Goal: Check status: Check status

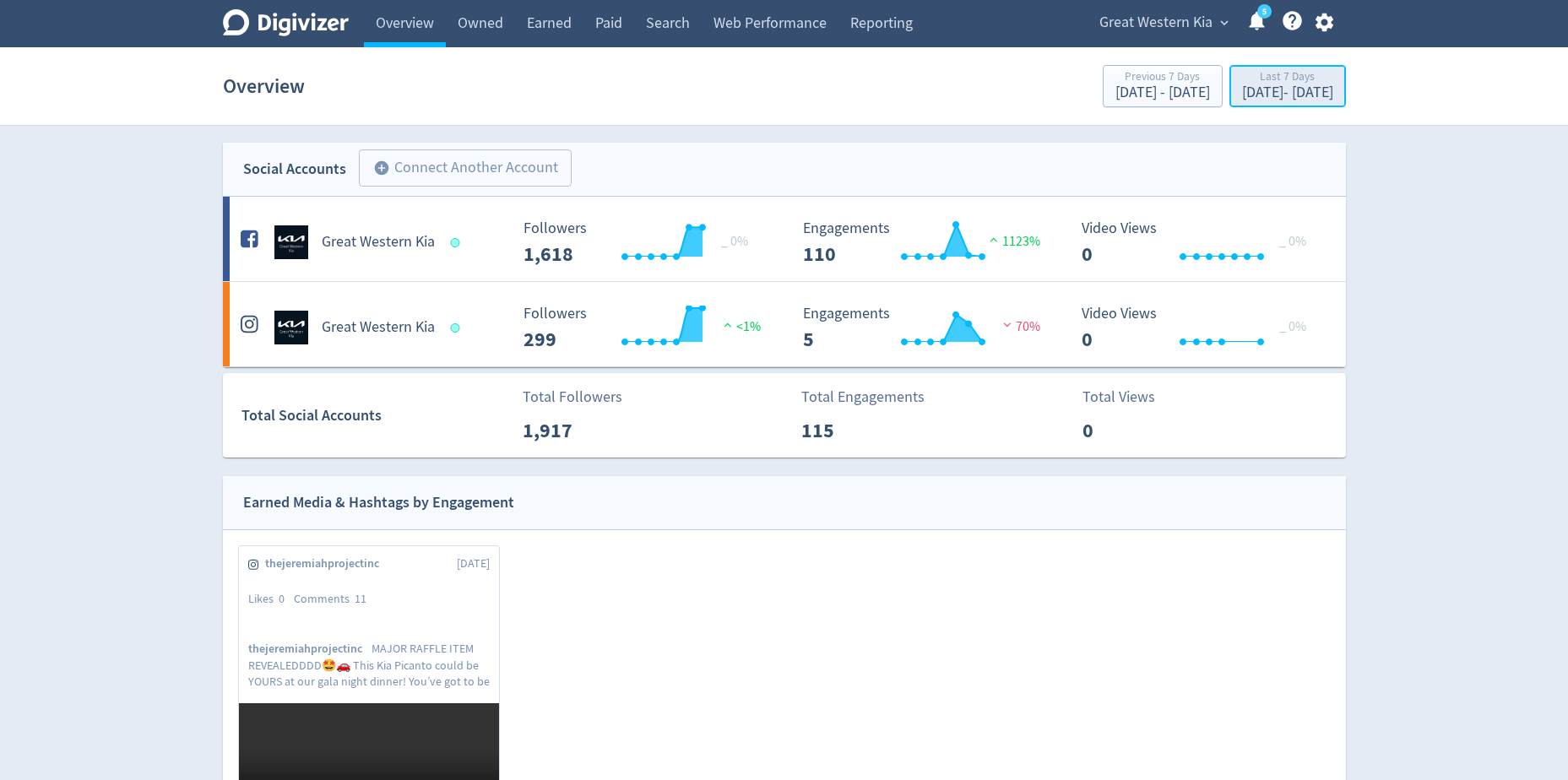
click at [1242, 94] on div "[DATE] - [DATE]" at bounding box center [1287, 93] width 91 height 15
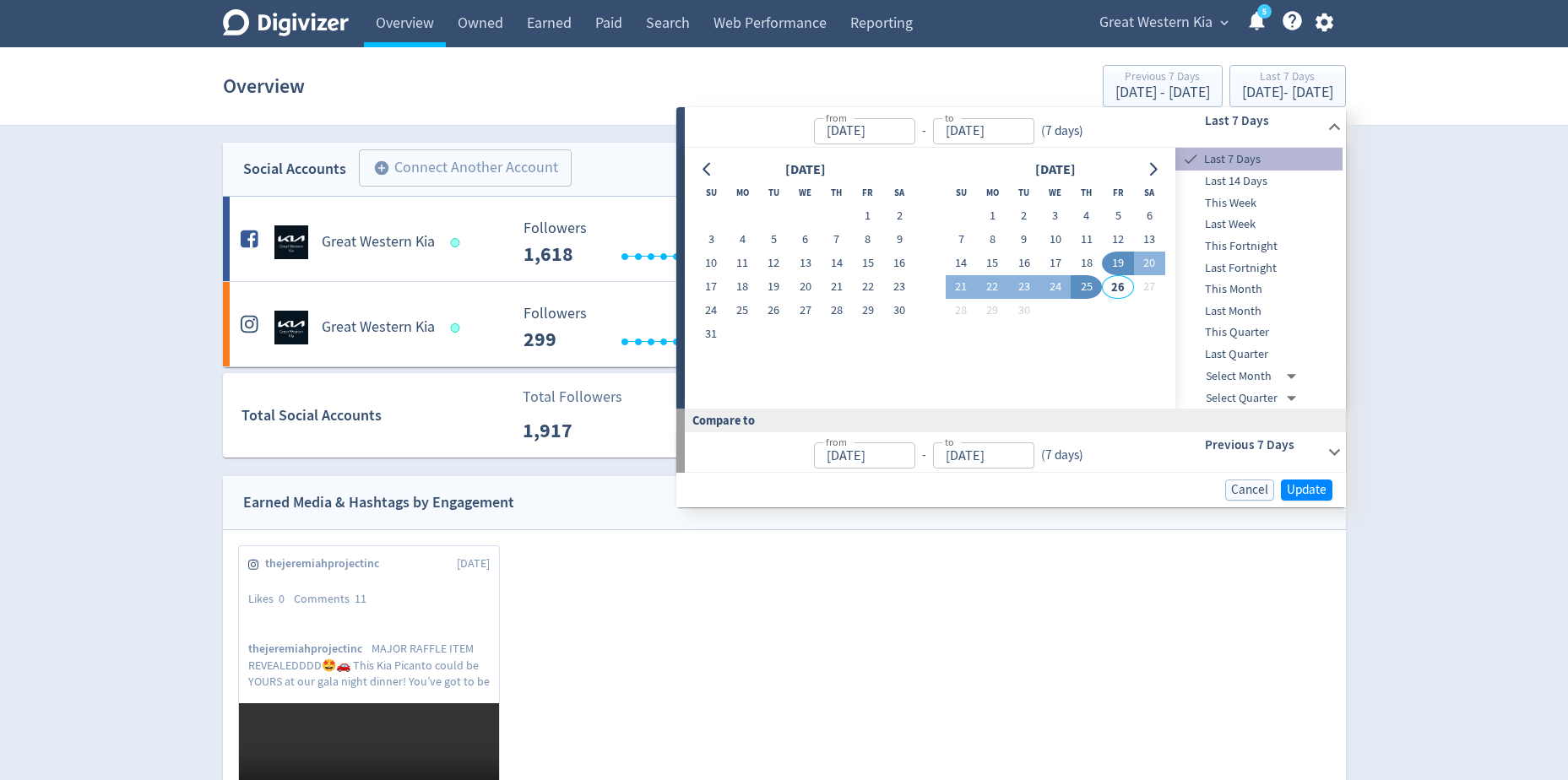
click at [1282, 166] on span "Last 7 Days" at bounding box center [1272, 159] width 142 height 19
click at [1276, 178] on span "Last 14 Days" at bounding box center [1259, 181] width 167 height 19
type input "[DATE]"
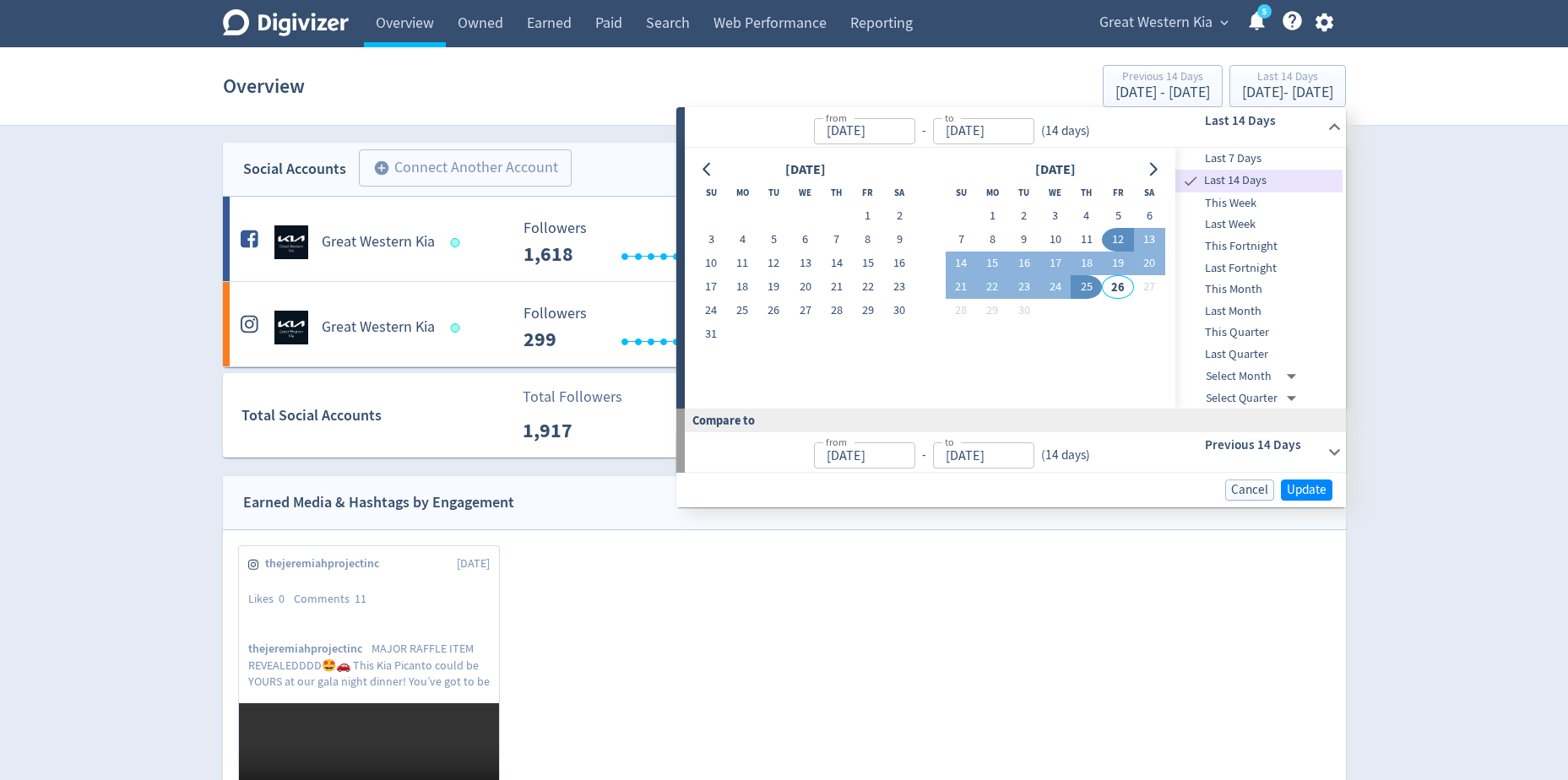
click at [1256, 161] on span "Last 7 Days" at bounding box center [1259, 158] width 167 height 19
type input "[DATE]"
click at [1310, 489] on span "Update" at bounding box center [1306, 489] width 40 height 13
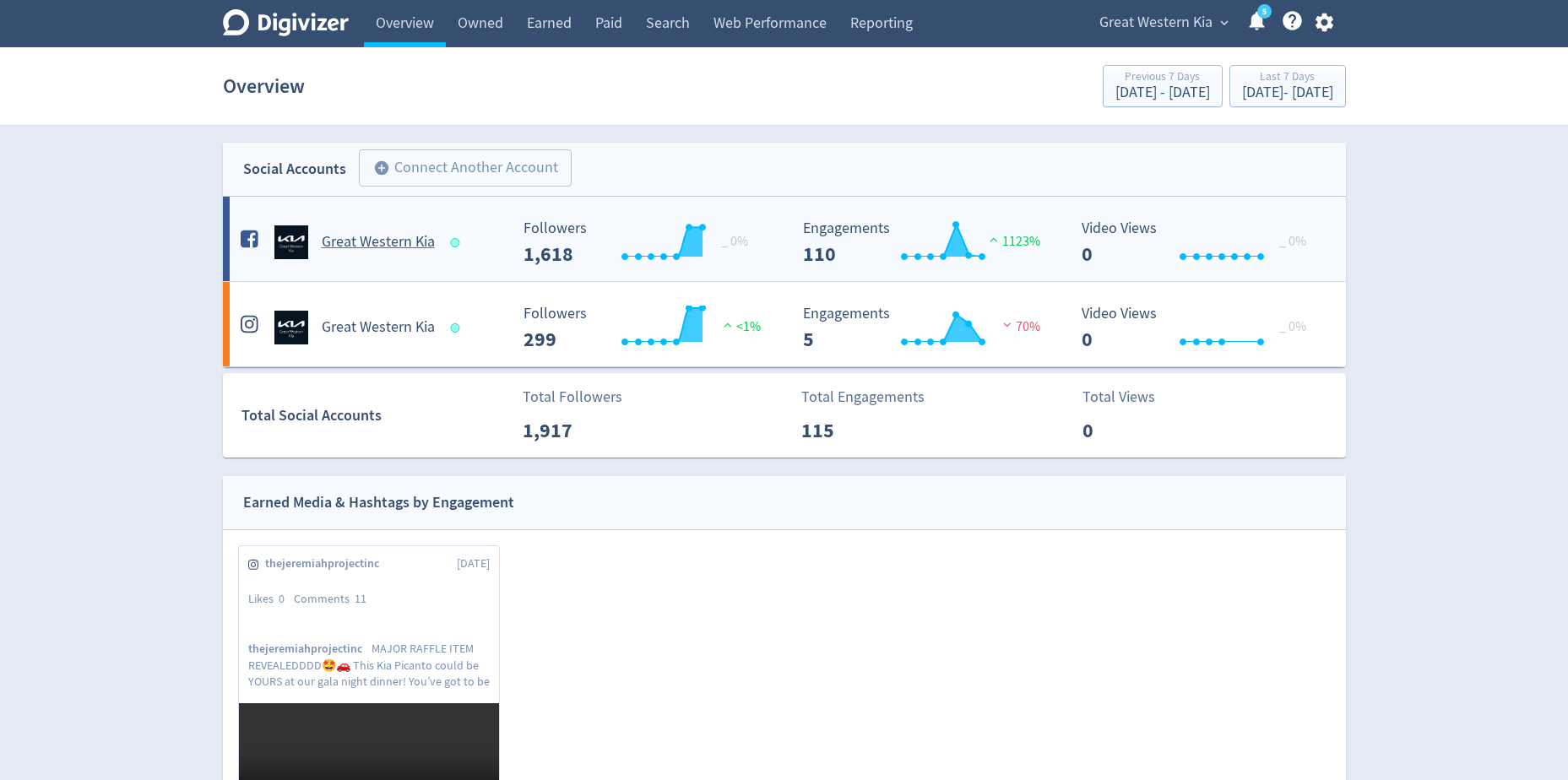
click at [412, 238] on h5 "Great Western Kia" at bounding box center [378, 242] width 113 height 21
